Goal: Check status: Check status

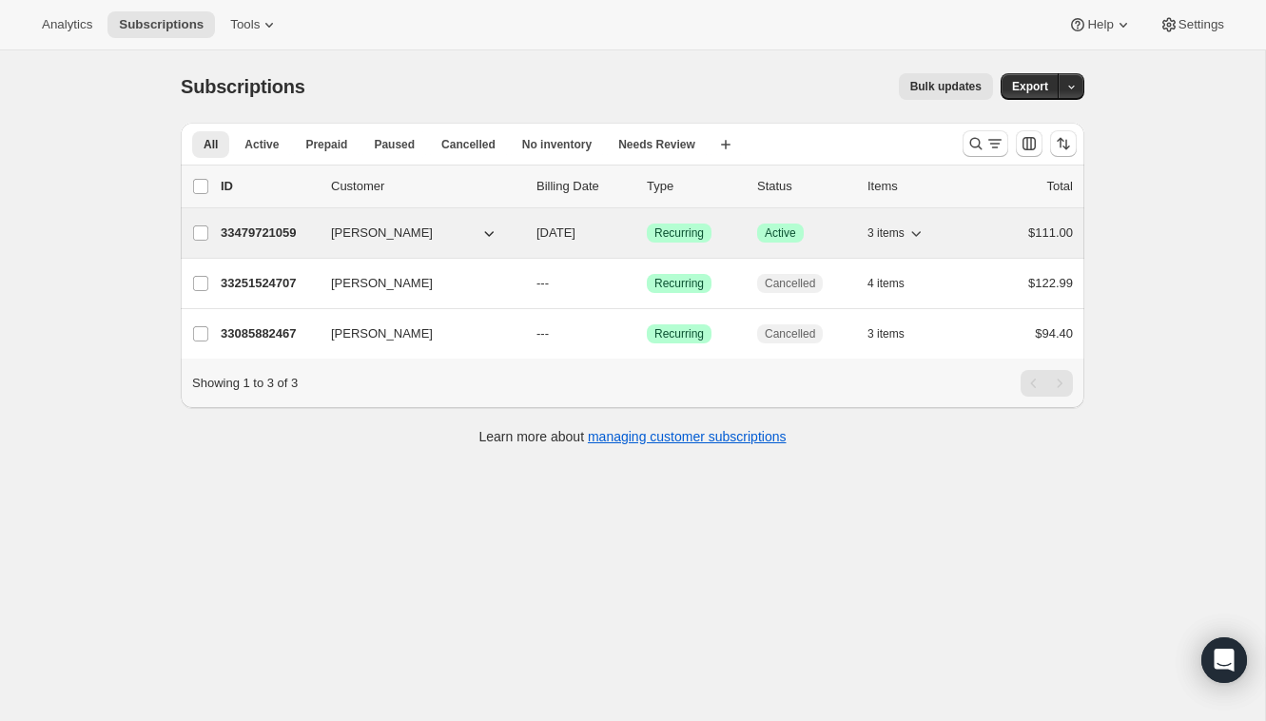
click at [291, 225] on p "33479721059" at bounding box center [268, 233] width 95 height 19
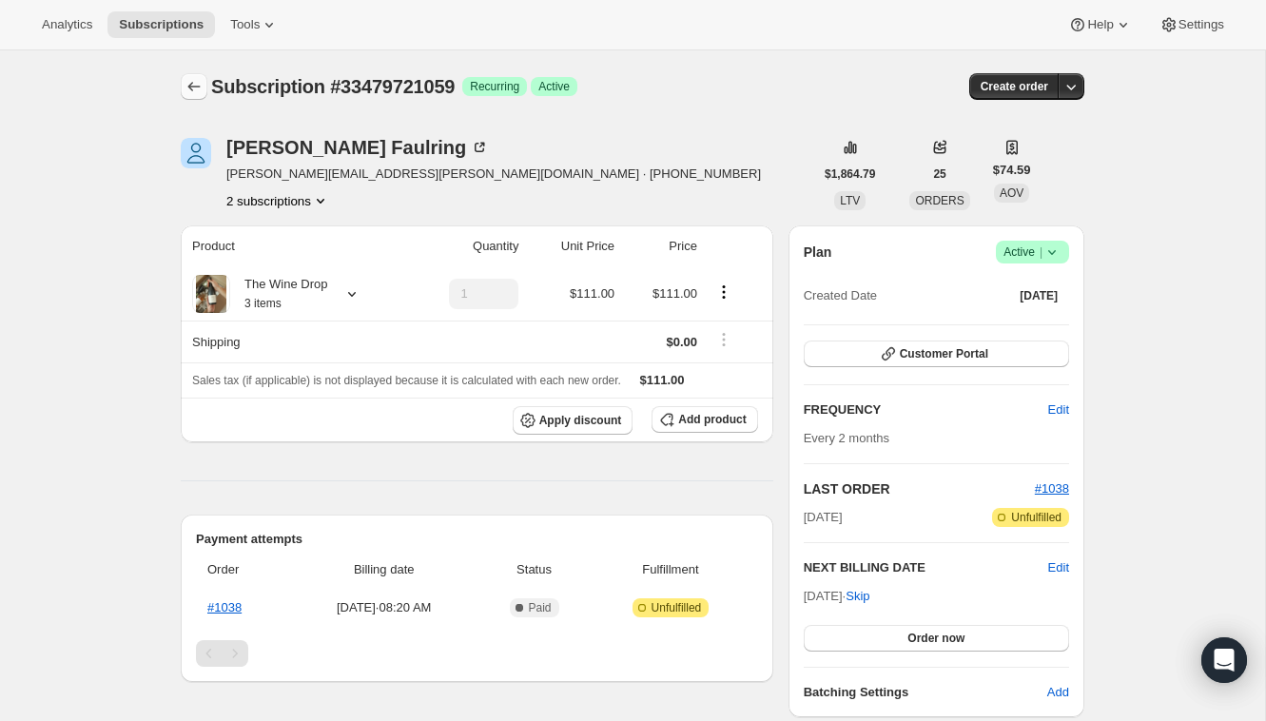
click at [193, 97] on button "Subscriptions" at bounding box center [194, 86] width 27 height 27
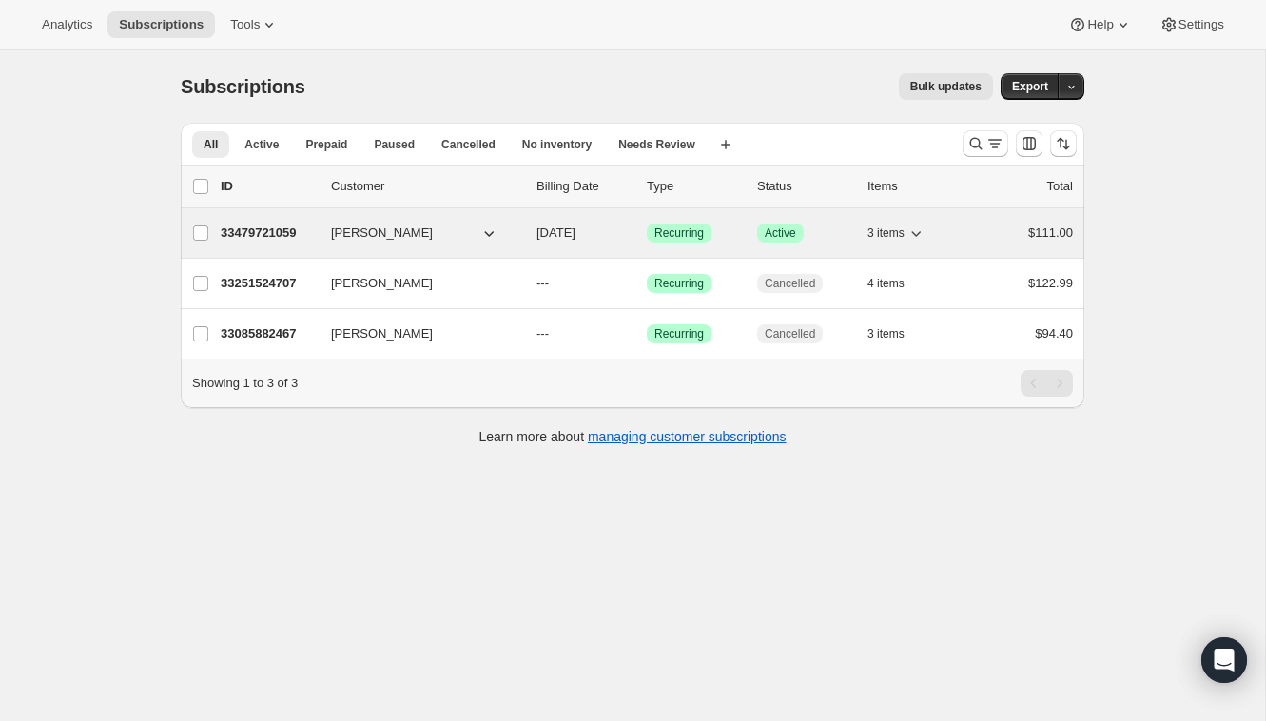
click at [286, 234] on p "33479721059" at bounding box center [268, 233] width 95 height 19
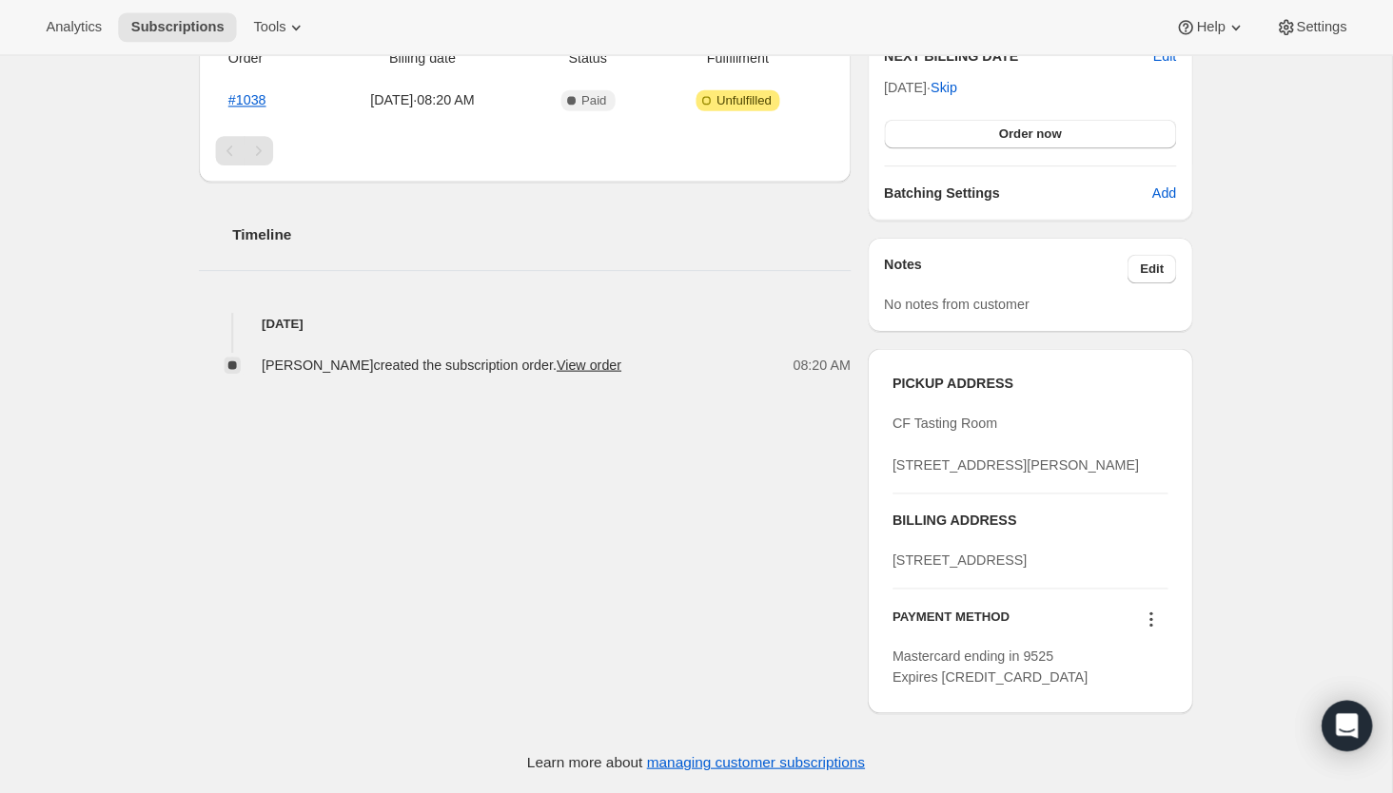
scroll to position [518, 0]
